Goal: Information Seeking & Learning: Learn about a topic

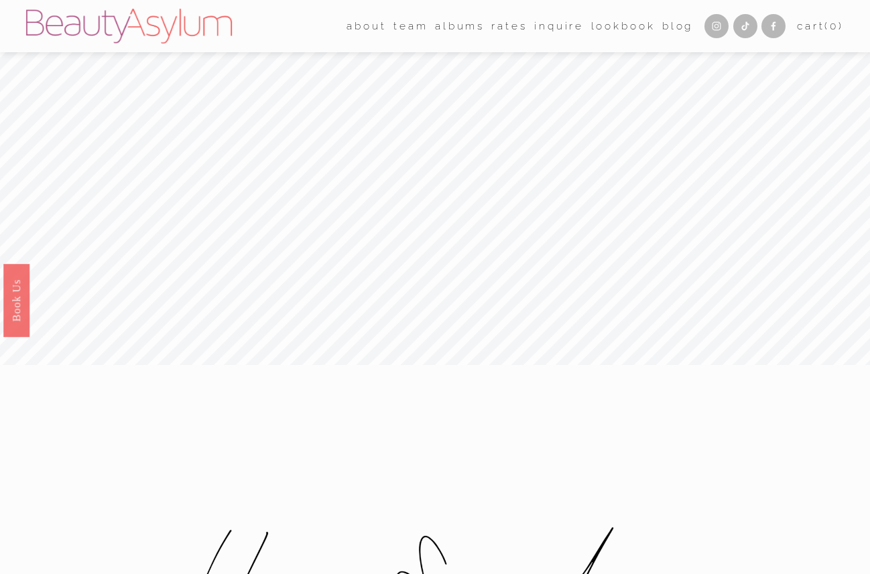
click at [499, 29] on link "Rates" at bounding box center [509, 26] width 36 height 21
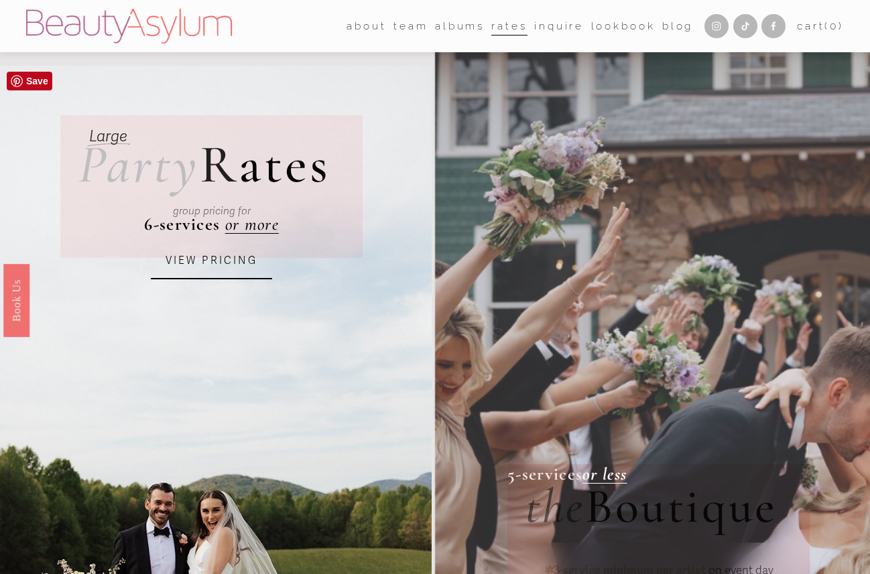
click at [208, 273] on link "VIEW PRICING" at bounding box center [211, 261] width 121 height 36
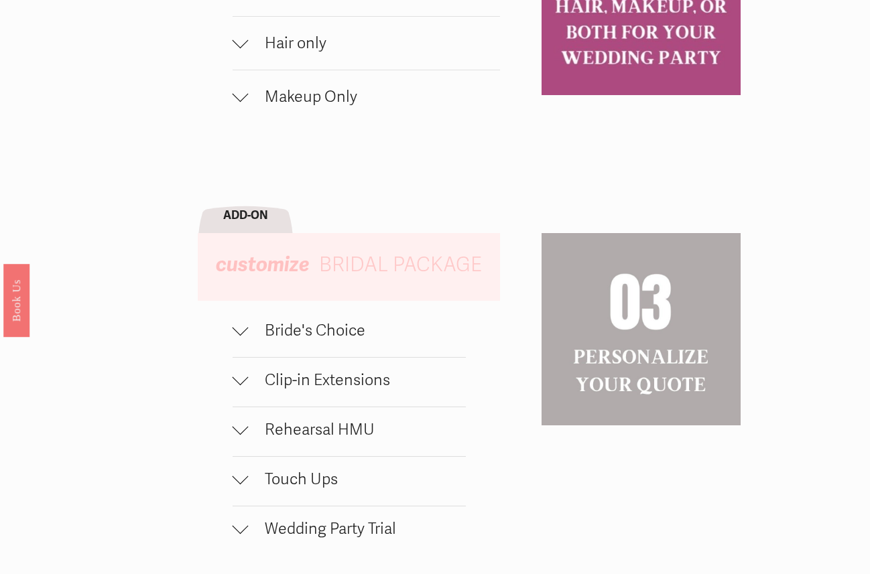
scroll to position [1006, 0]
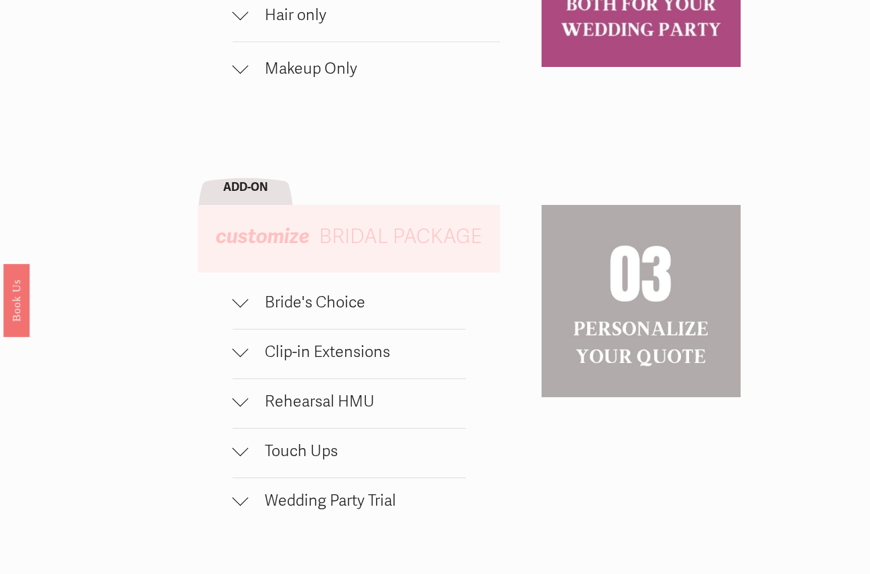
click at [257, 310] on span "Bride's Choice" at bounding box center [357, 302] width 217 height 19
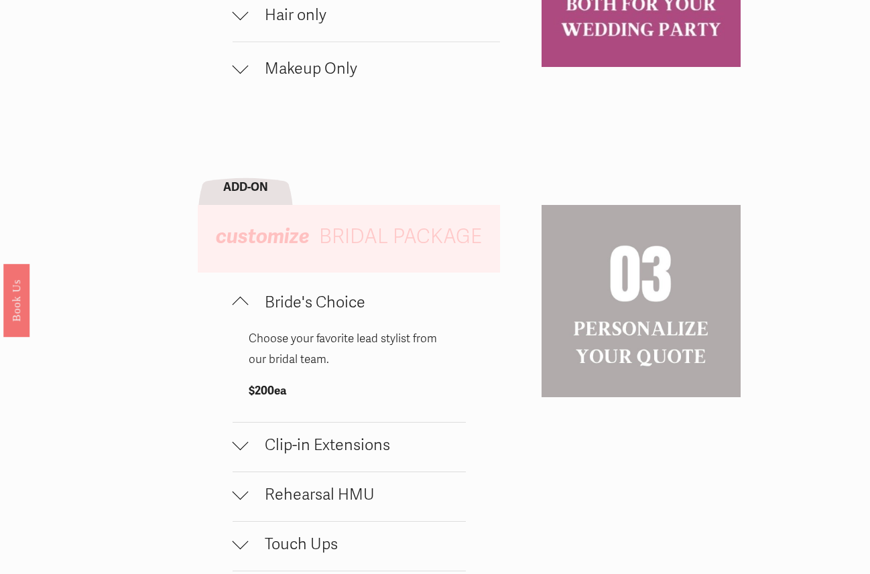
click at [257, 310] on span "Bride's Choice" at bounding box center [357, 302] width 217 height 19
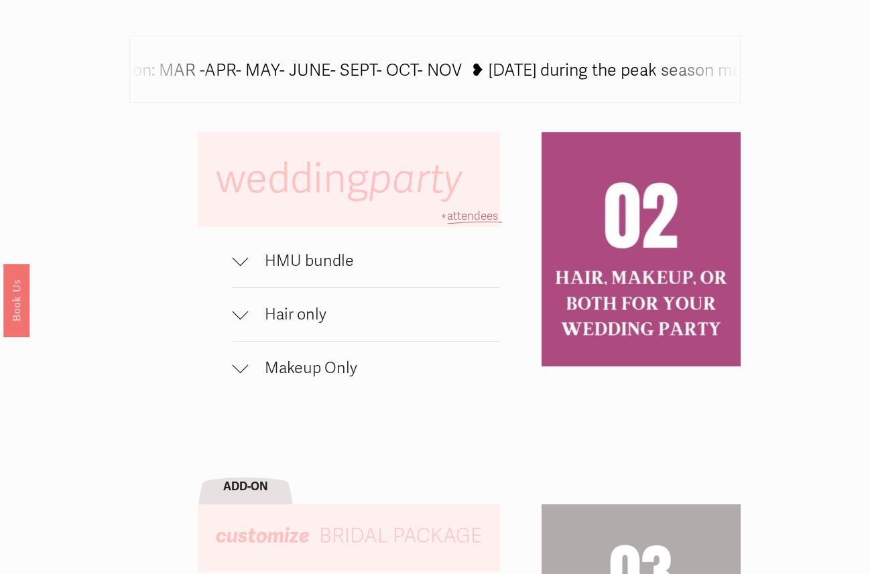
scroll to position [659, 0]
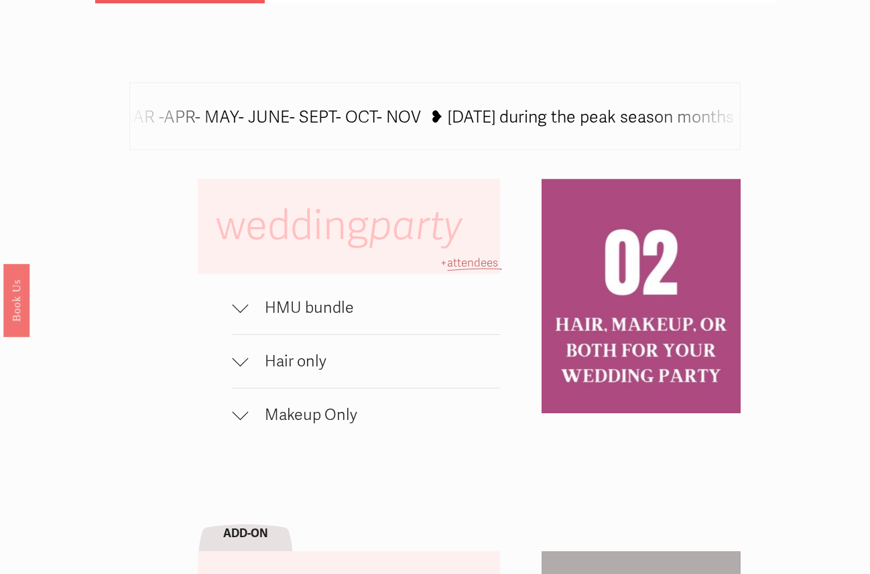
click at [267, 298] on span "HMU bundle" at bounding box center [374, 307] width 251 height 19
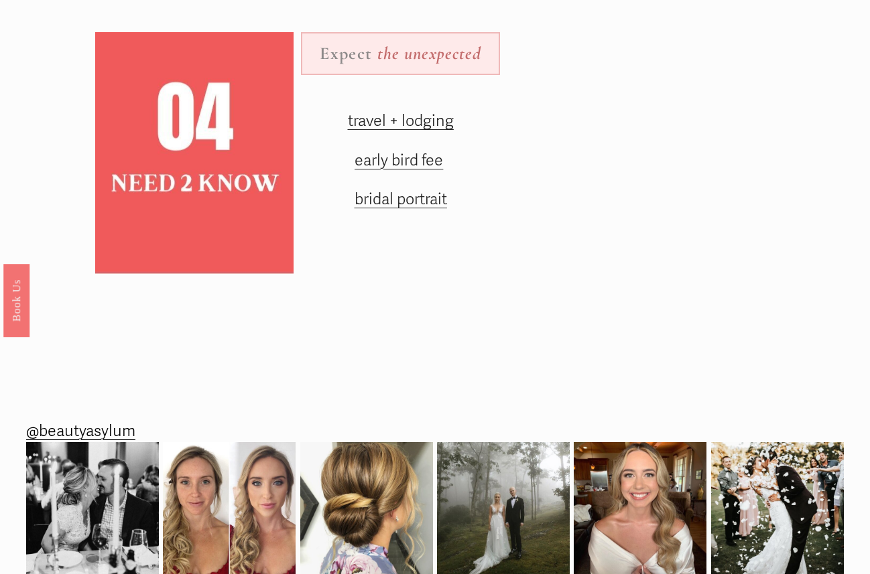
scroll to position [1683, 0]
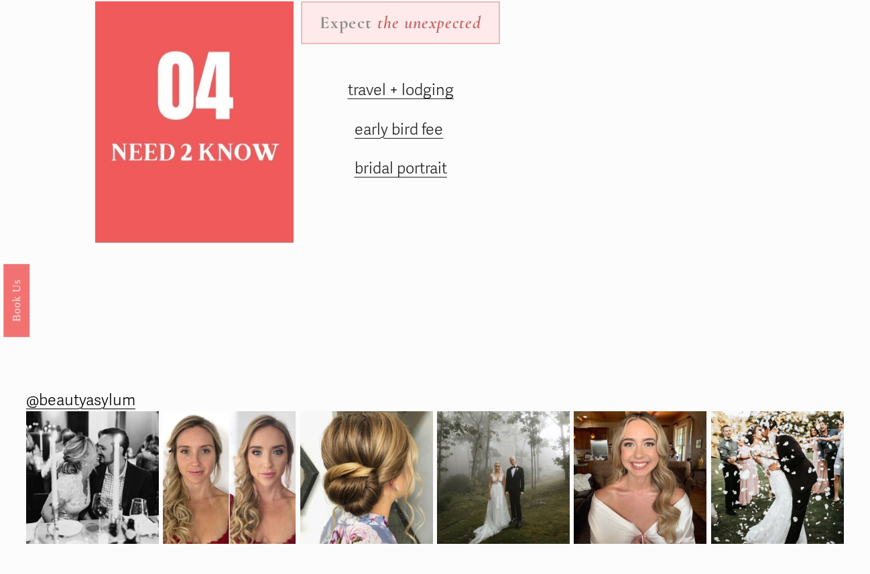
click at [379, 133] on span "early bird fee" at bounding box center [398, 129] width 88 height 19
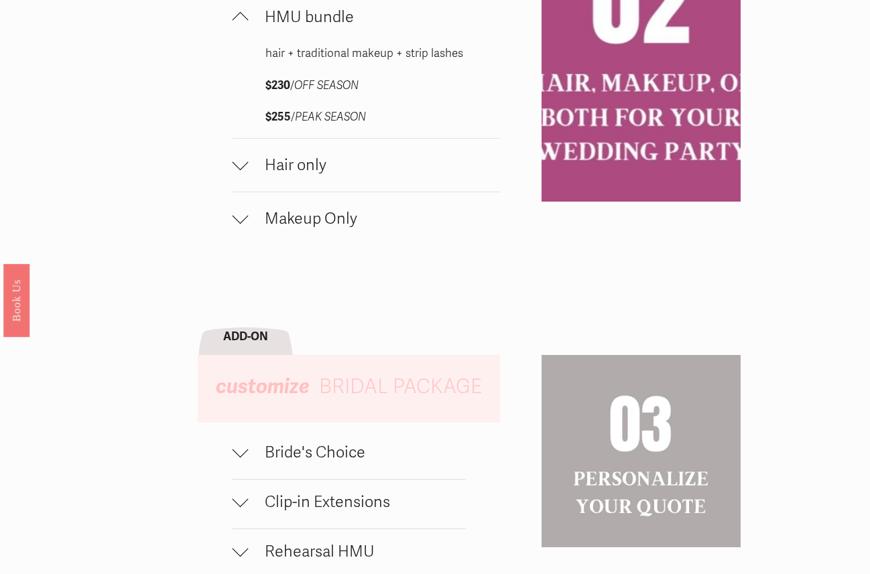
scroll to position [1051, 0]
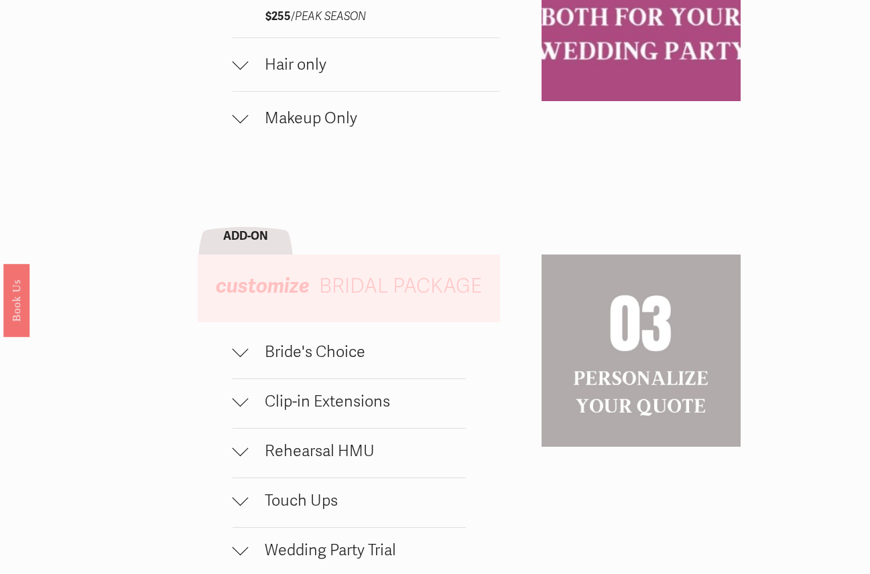
click at [305, 351] on span "Bride's Choice" at bounding box center [357, 351] width 217 height 19
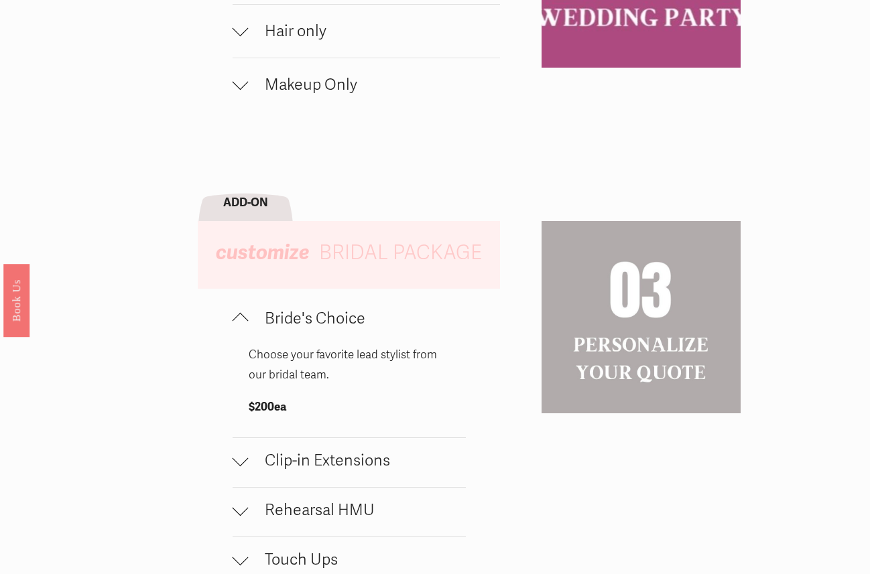
scroll to position [1086, 0]
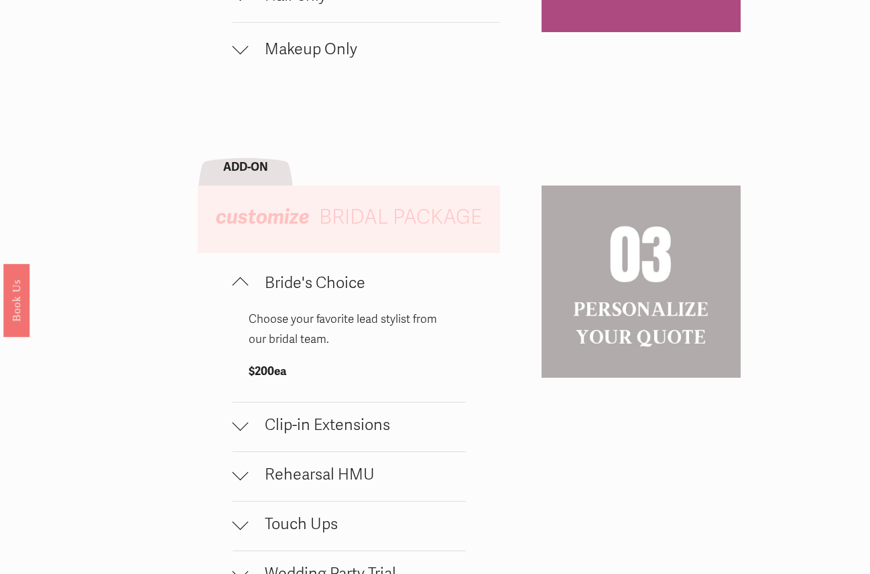
click at [371, 421] on span "Clip-in Extensions" at bounding box center [357, 424] width 217 height 19
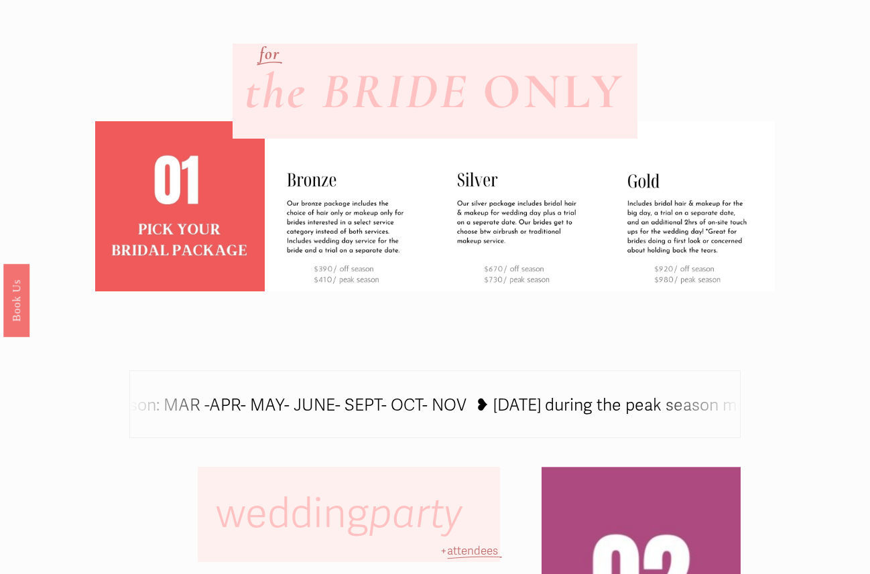
scroll to position [314, 0]
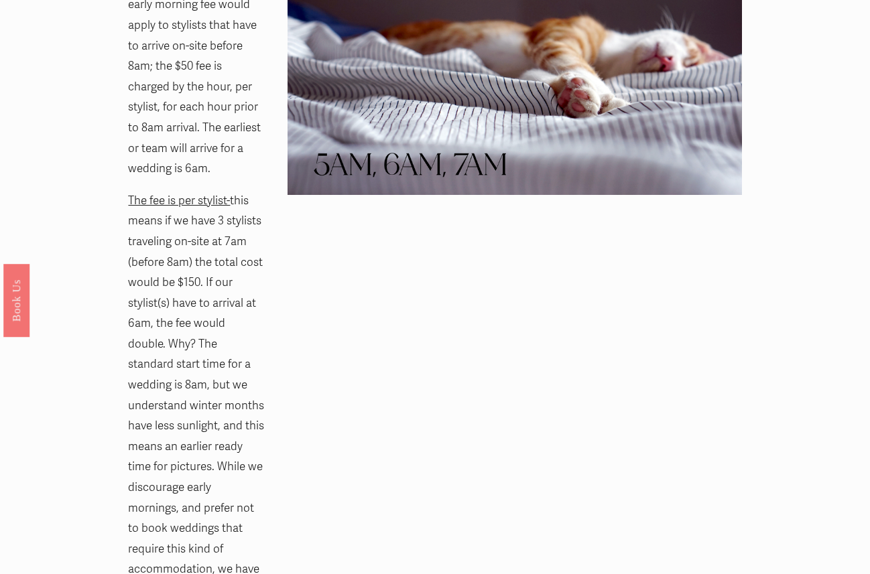
scroll to position [1163, 0]
